Goal: Find contact information

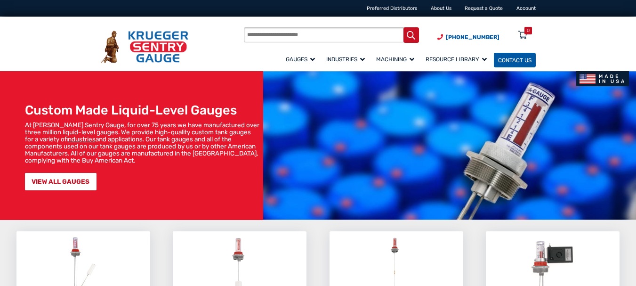
click at [525, 60] on span "Contact Us" at bounding box center [514, 60] width 33 height 7
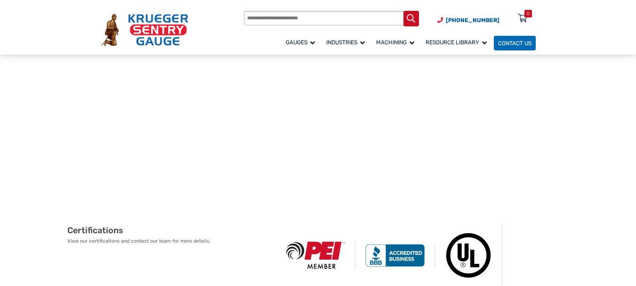
scroll to position [377, 0]
